Goal: Information Seeking & Learning: Check status

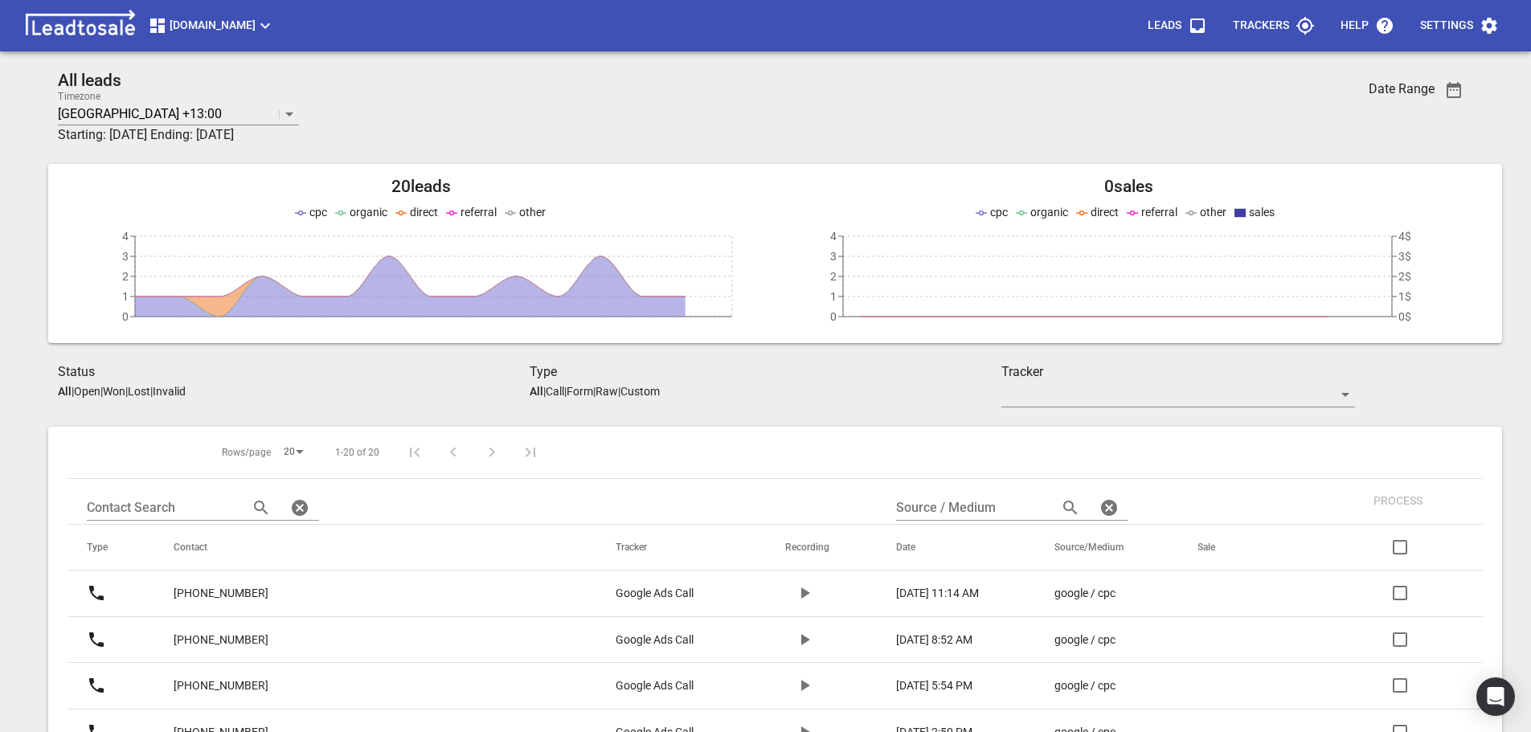
scroll to position [276, 0]
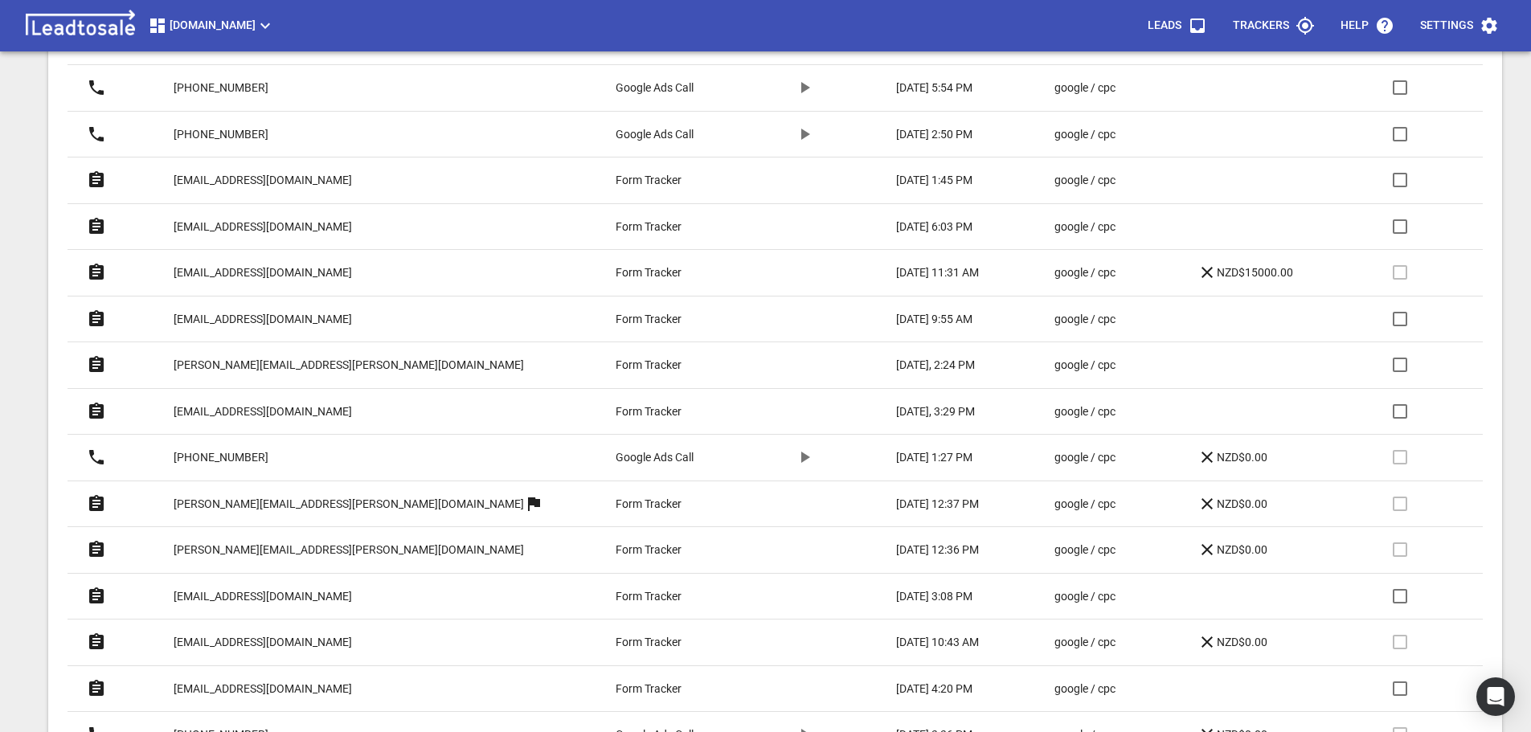
scroll to position [589, 0]
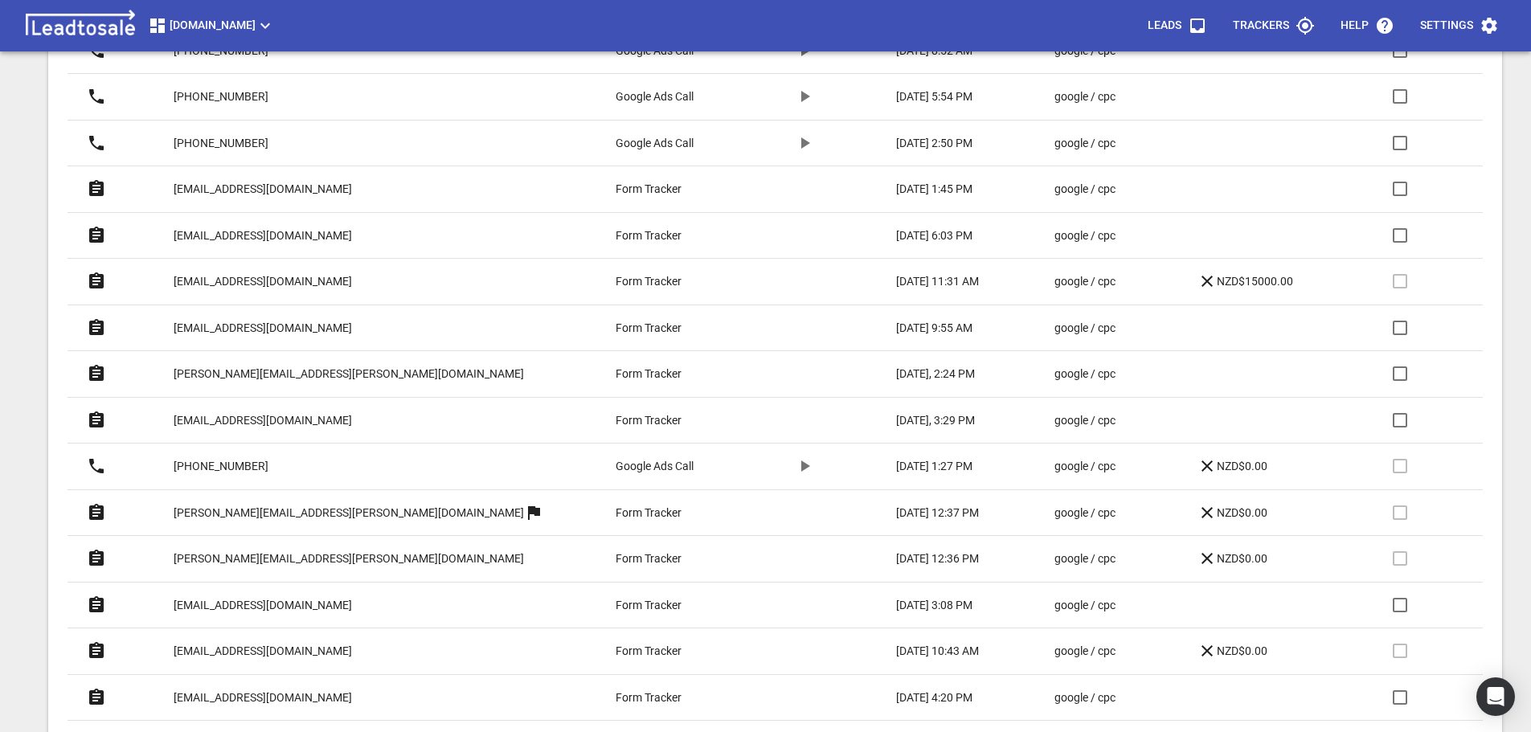
click at [257, 278] on p "roma.ratnarajah@gmail.com" at bounding box center [263, 281] width 178 height 17
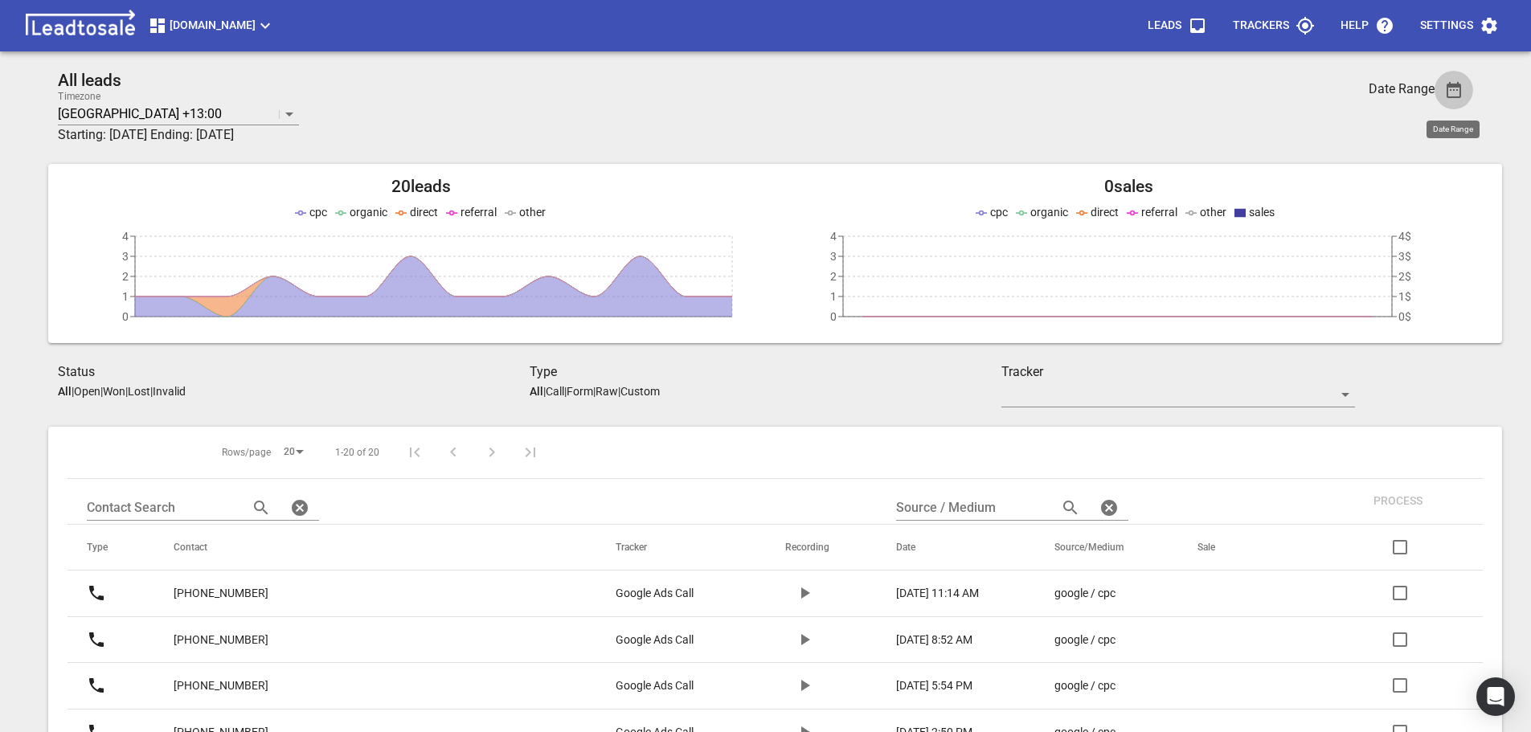
click at [1450, 90] on icon "button" at bounding box center [1453, 89] width 19 height 19
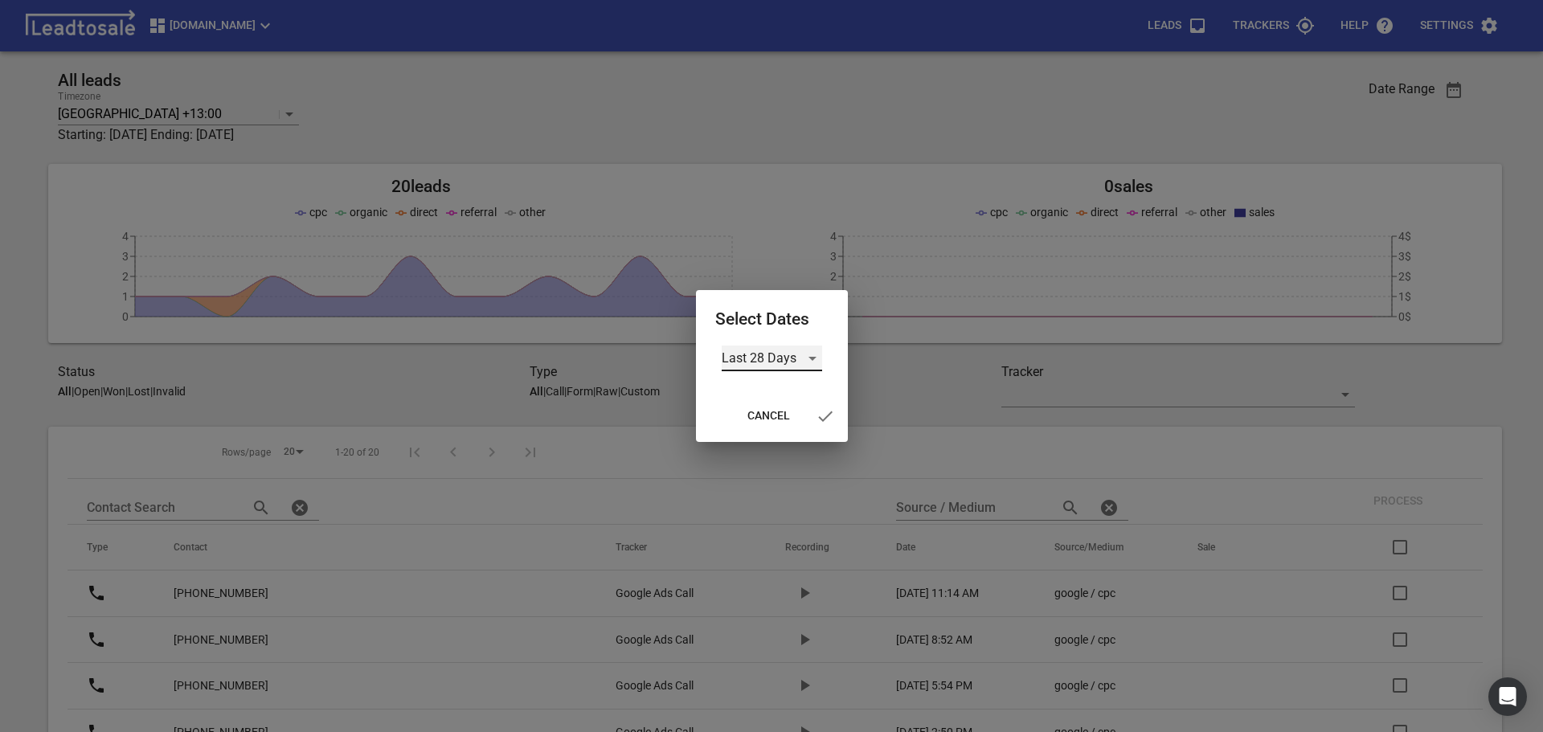
click at [786, 355] on div "Last 28 Days" at bounding box center [772, 359] width 100 height 26
click at [757, 438] on li "All Time" at bounding box center [772, 435] width 100 height 39
click at [816, 413] on icon "button" at bounding box center [815, 416] width 19 height 19
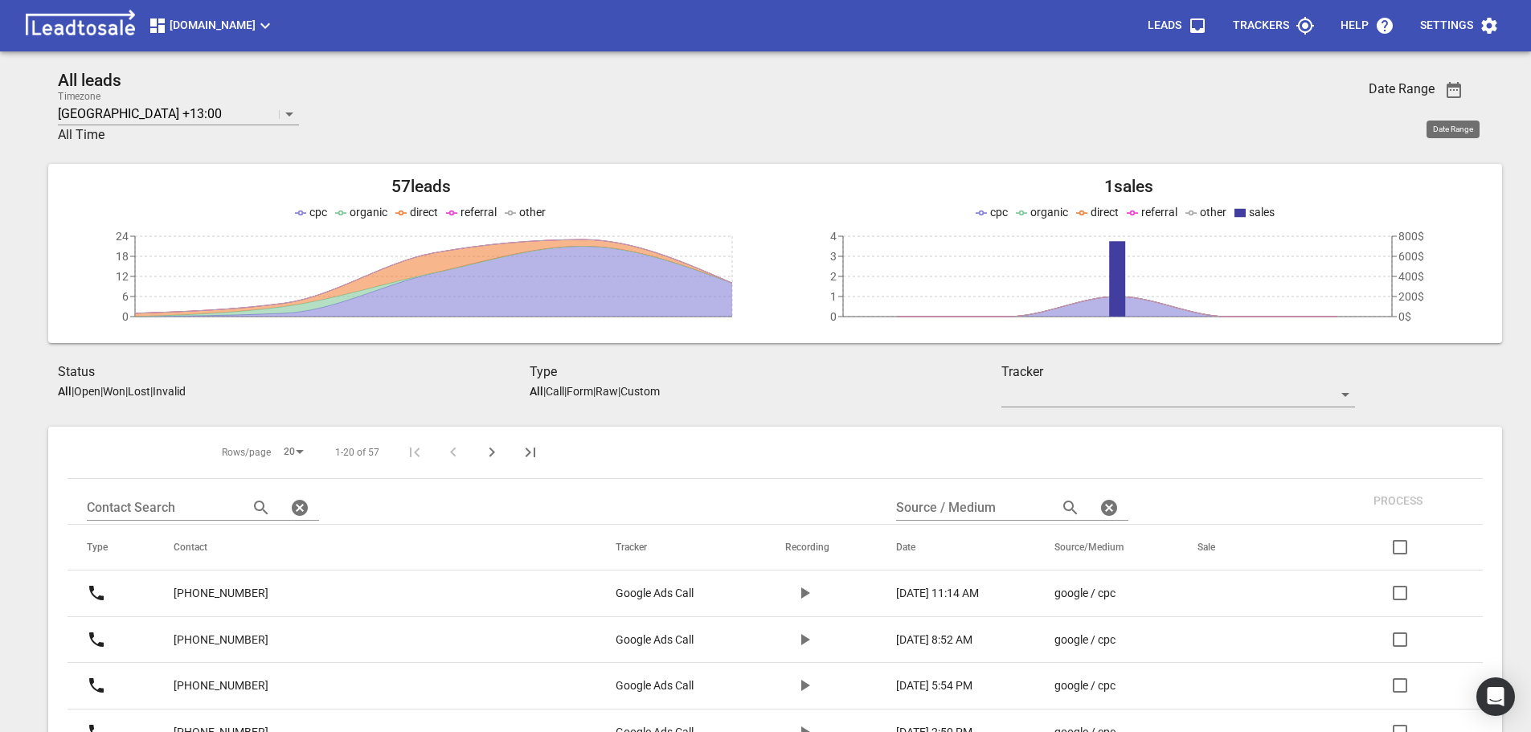
click at [232, 593] on p "[PHONE_NUMBER]" at bounding box center [221, 593] width 95 height 17
